Goal: Transaction & Acquisition: Purchase product/service

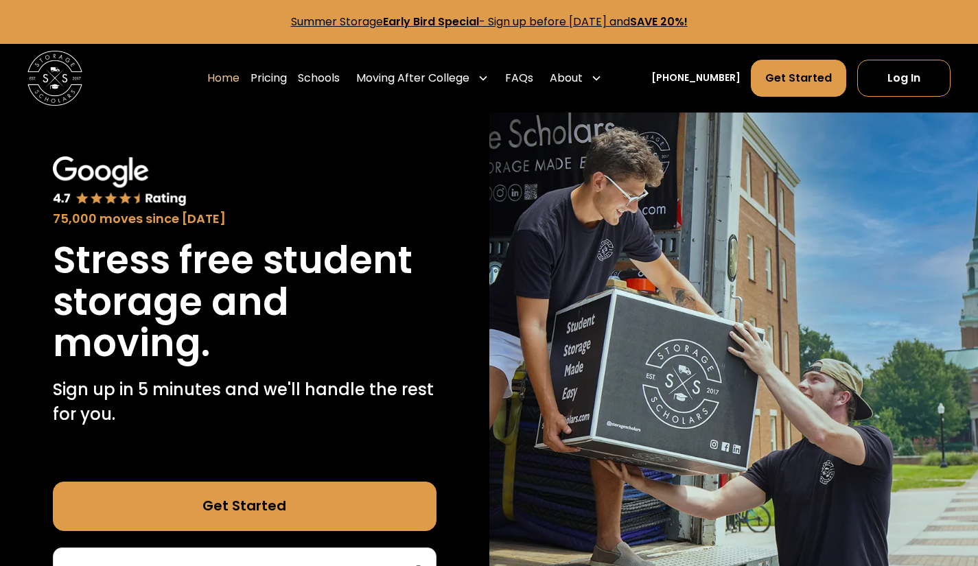
click at [287, 78] on link "Pricing" at bounding box center [268, 78] width 36 height 38
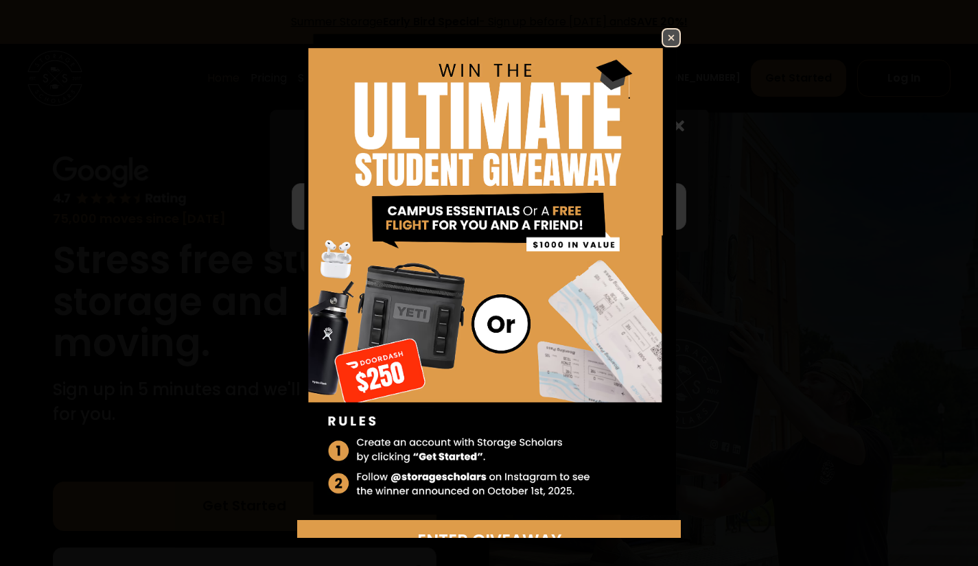
click at [663, 43] on img at bounding box center [671, 38] width 16 height 16
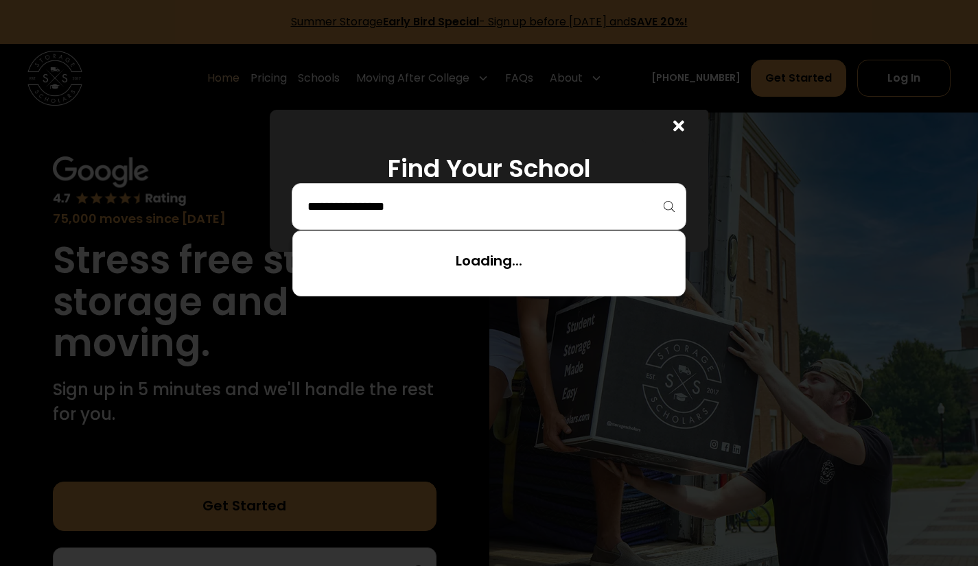
click at [360, 207] on input "search" at bounding box center [489, 206] width 366 height 23
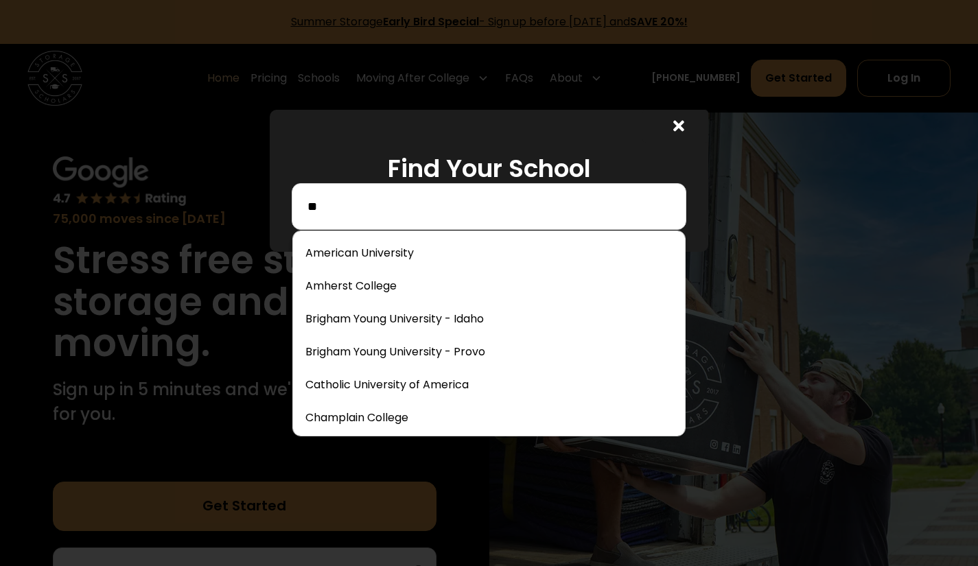
type input "*"
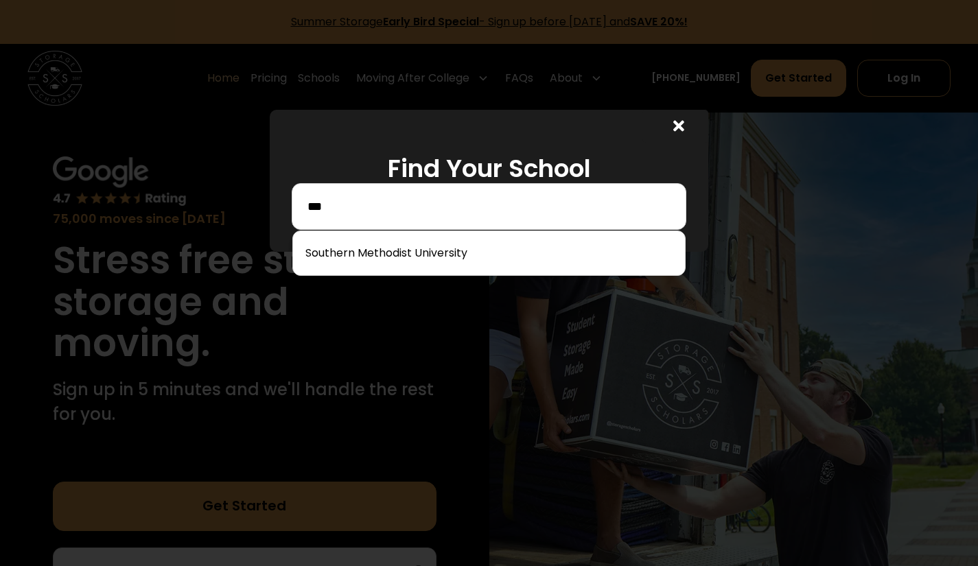
type input "***"
click at [399, 252] on link at bounding box center [488, 253] width 381 height 30
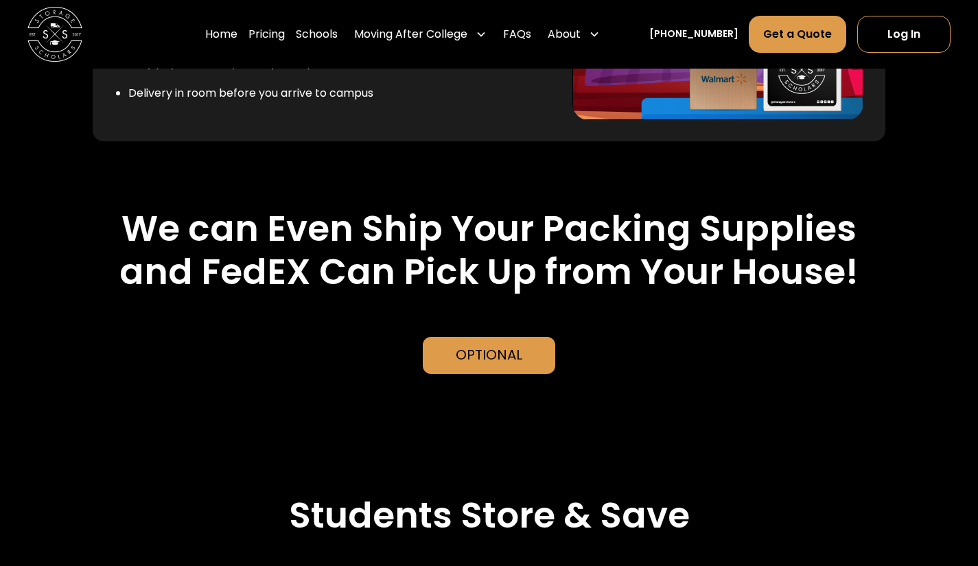
scroll to position [2789, 0]
